Goal: Task Accomplishment & Management: Manage account settings

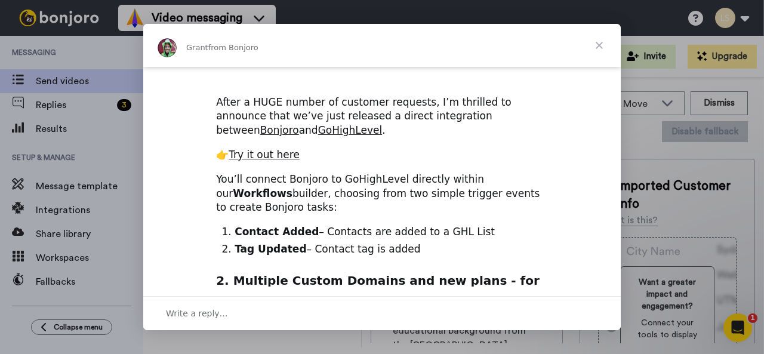
scroll to position [180, 0]
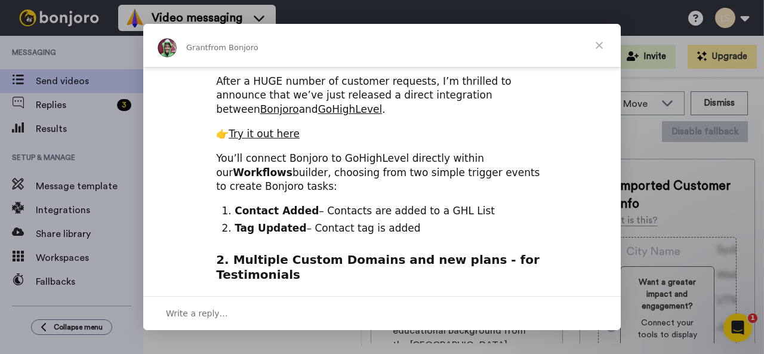
click at [599, 50] on span "Close" at bounding box center [599, 45] width 43 height 43
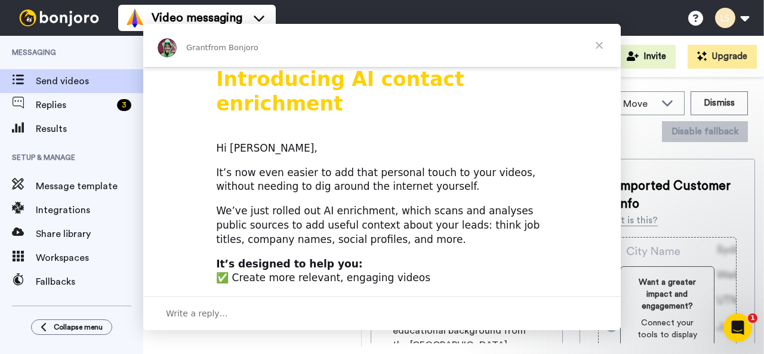
scroll to position [0, 0]
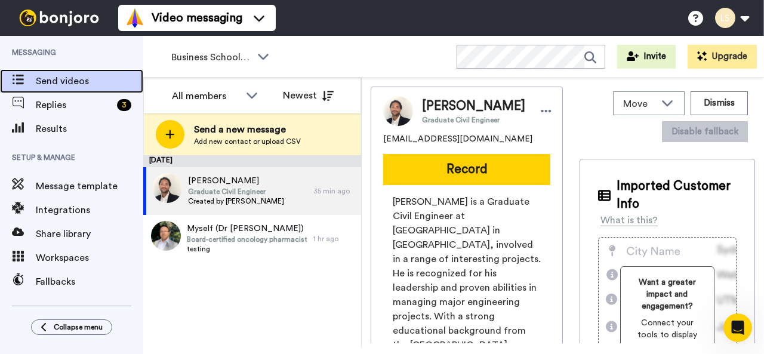
click at [71, 79] on span "Send videos" at bounding box center [89, 81] width 107 height 14
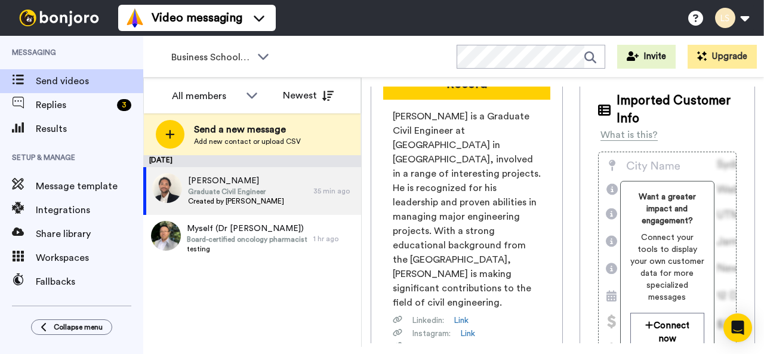
scroll to position [86, 0]
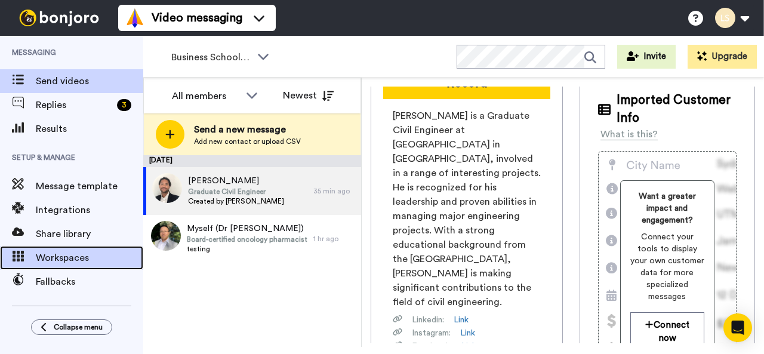
click at [69, 253] on span "Workspaces" at bounding box center [89, 258] width 107 height 14
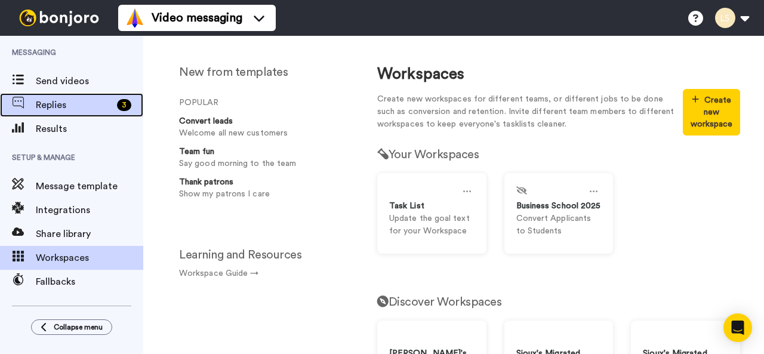
click at [64, 105] on span "Replies" at bounding box center [74, 105] width 76 height 14
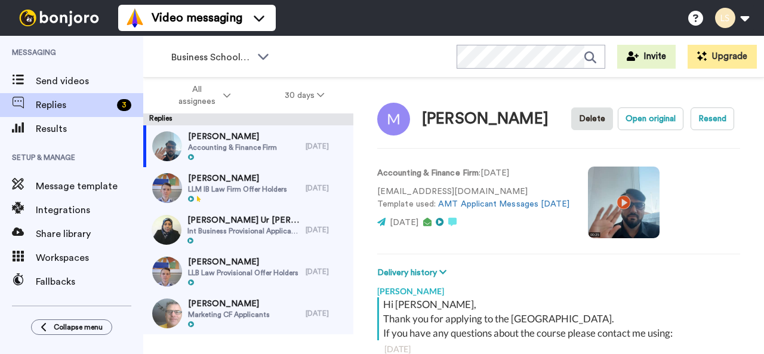
scroll to position [137, 0]
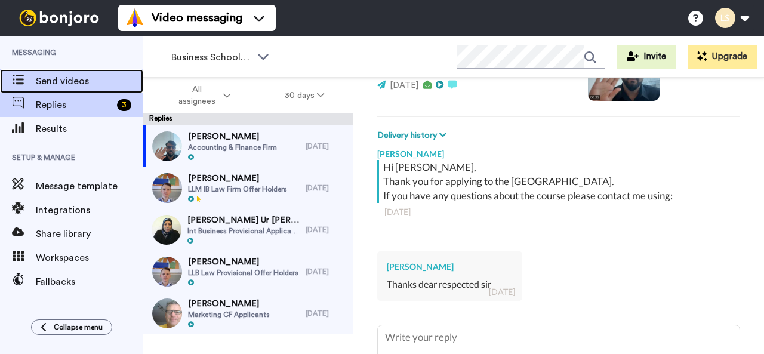
click at [78, 79] on span "Send videos" at bounding box center [89, 81] width 107 height 14
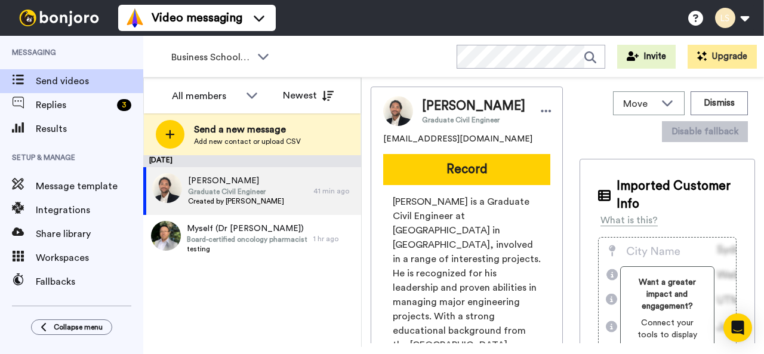
click at [248, 320] on div "[DATE] [PERSON_NAME] Graduate Civil Engineer Created by [PERSON_NAME] 41 min ag…" at bounding box center [252, 251] width 218 height 192
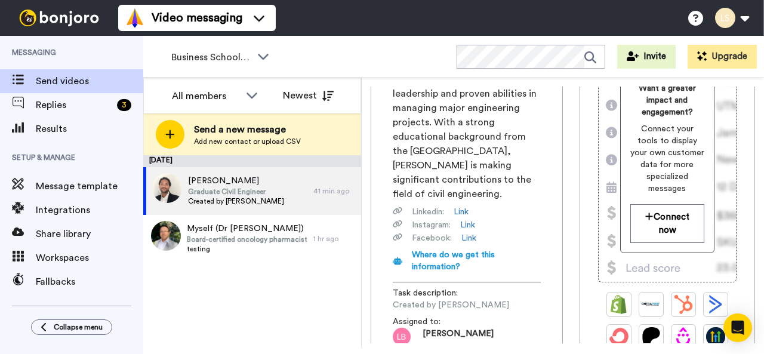
scroll to position [405, 0]
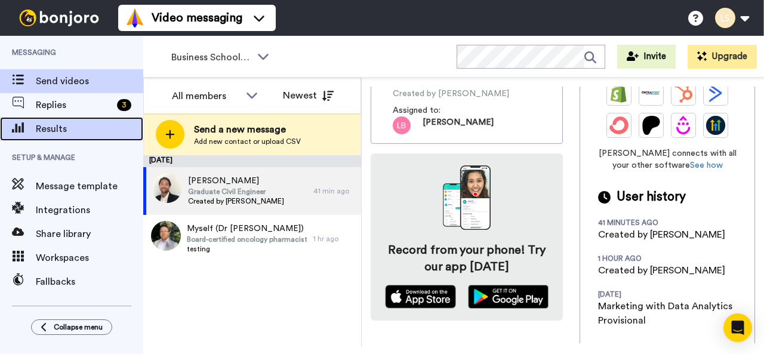
click at [55, 125] on span "Results" at bounding box center [89, 129] width 107 height 14
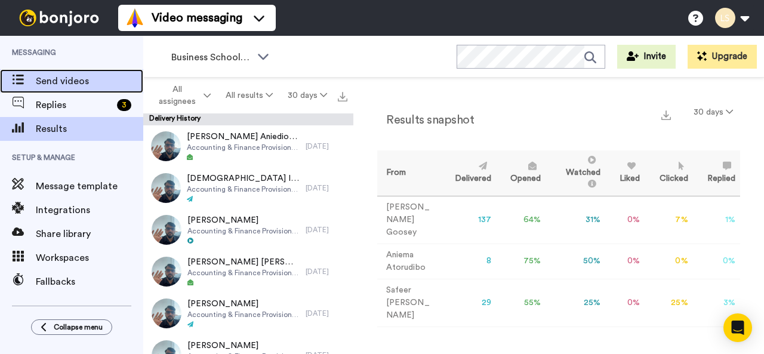
click at [60, 75] on span "Send videos" at bounding box center [89, 81] width 107 height 14
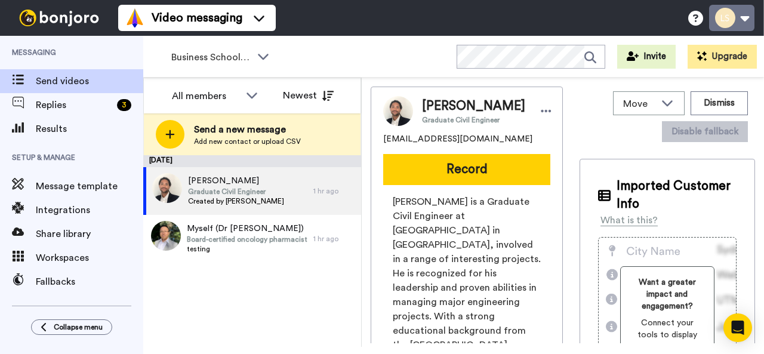
click at [723, 16] on button at bounding box center [731, 18] width 45 height 26
click at [564, 10] on div "Video messaging Switch to Video messaging Testimonials Settings Discover Help &…" at bounding box center [441, 18] width 646 height 36
